Goal: Task Accomplishment & Management: Manage account settings

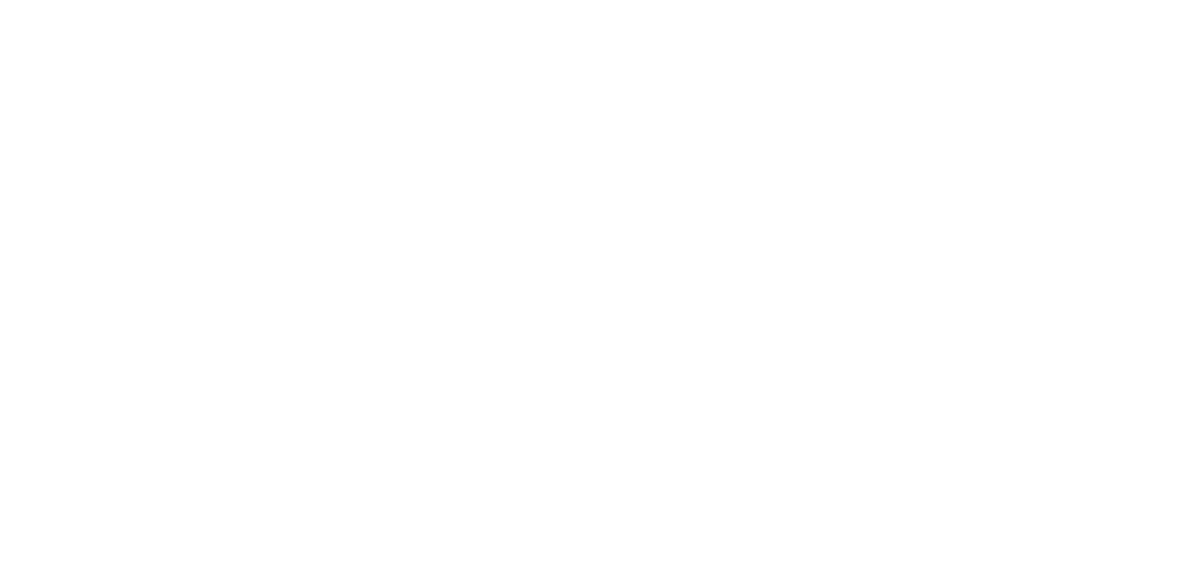
select select "*"
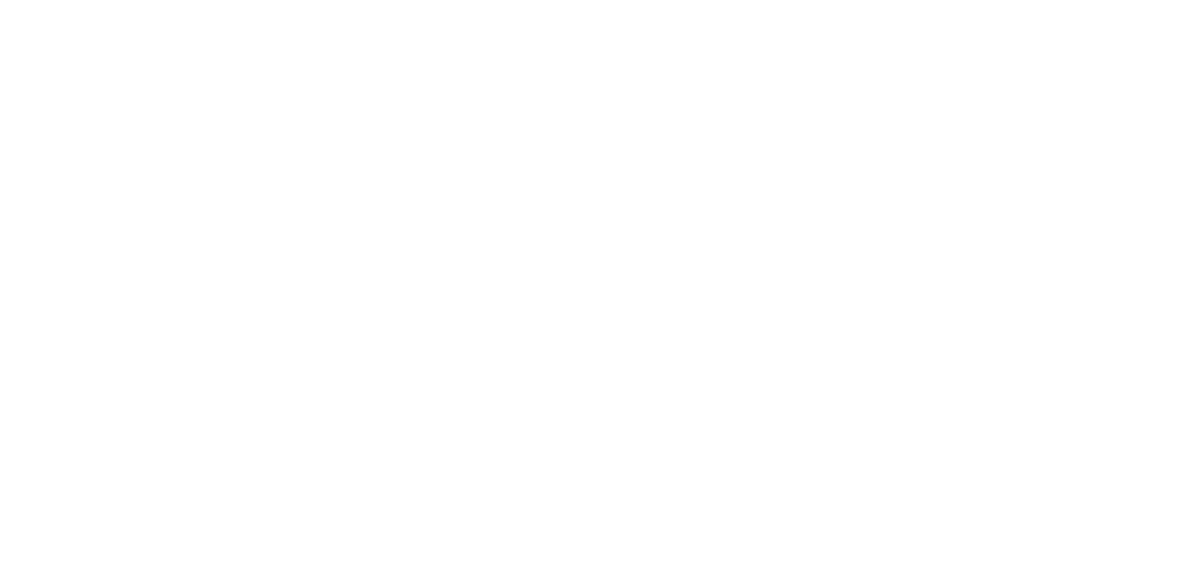
select select "*"
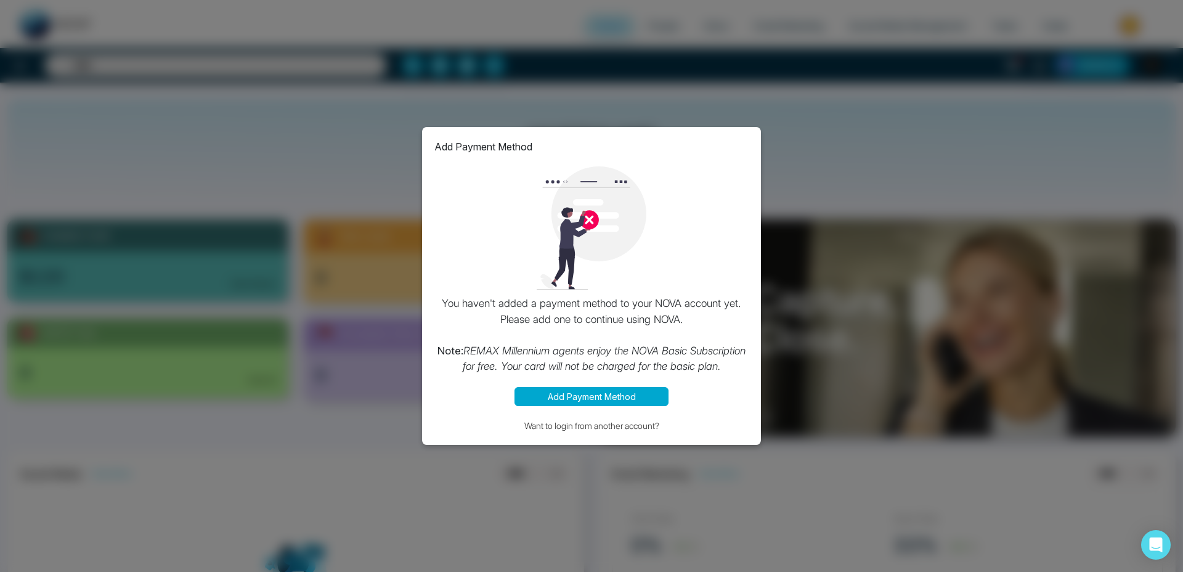
select select "*"
click at [631, 427] on button "Want to login from another account?" at bounding box center [591, 425] width 314 height 14
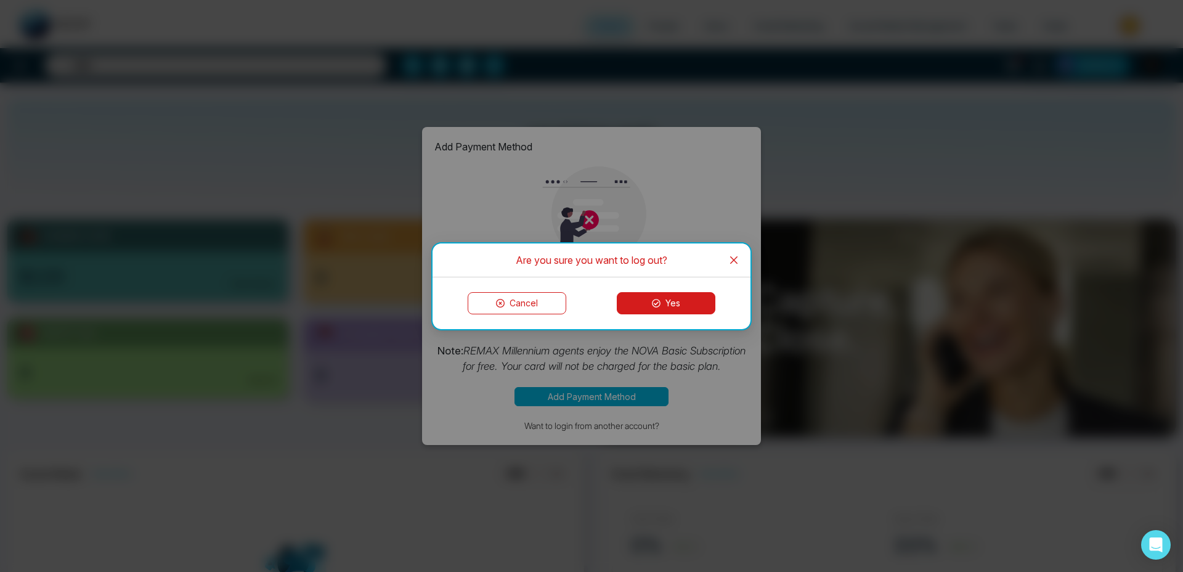
click at [655, 307] on icon at bounding box center [656, 303] width 9 height 9
